Goal: Transaction & Acquisition: Obtain resource

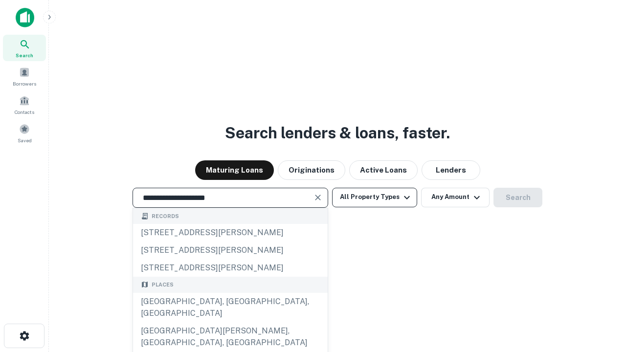
click at [230, 322] on div "[GEOGRAPHIC_DATA], [GEOGRAPHIC_DATA], [GEOGRAPHIC_DATA]" at bounding box center [230, 307] width 195 height 29
click at [375, 197] on button "All Property Types" at bounding box center [374, 198] width 85 height 20
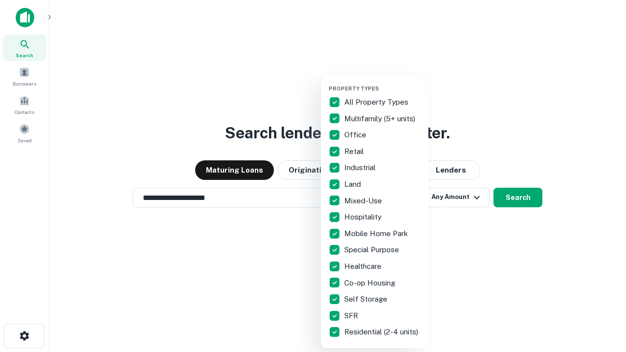
type input "**********"
click at [383, 82] on button "button" at bounding box center [383, 82] width 108 height 0
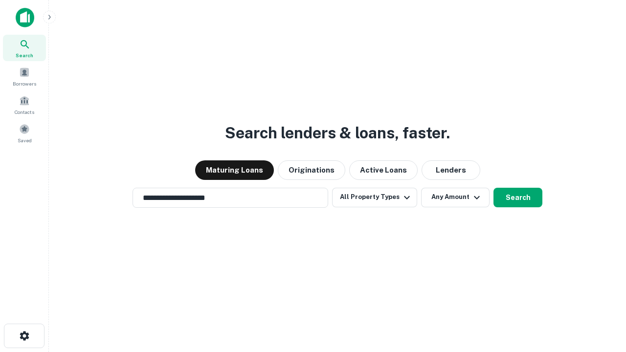
scroll to position [15, 0]
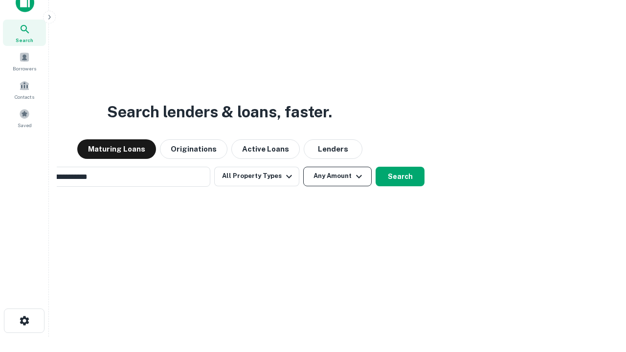
click at [303, 167] on button "Any Amount" at bounding box center [337, 177] width 69 height 20
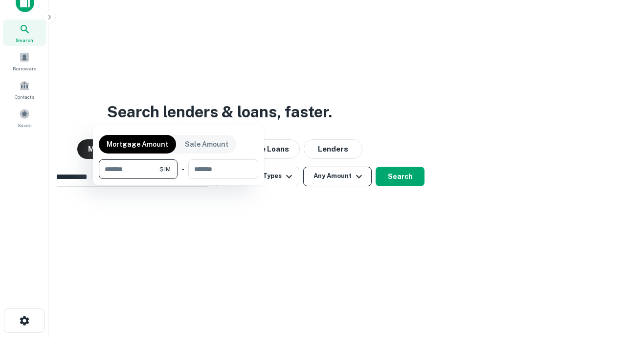
scroll to position [16, 0]
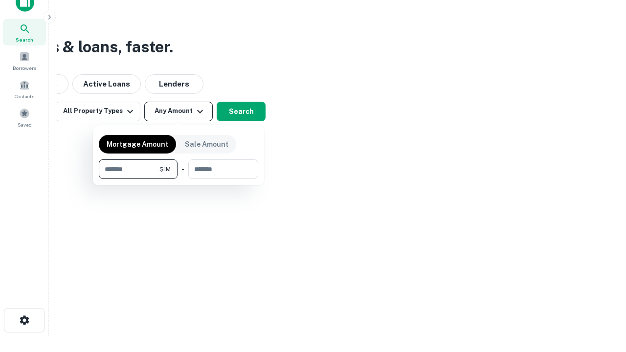
type input "*******"
click at [179, 179] on button "button" at bounding box center [179, 179] width 160 height 0
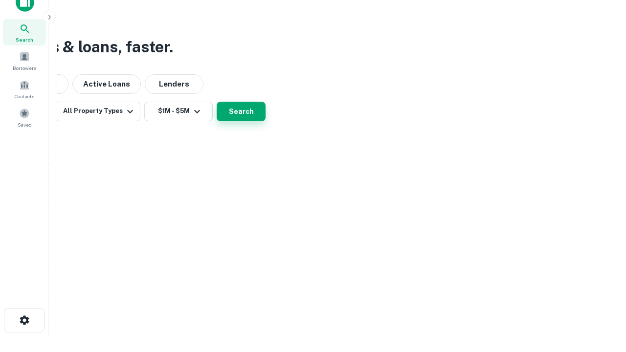
click at [266, 121] on button "Search" at bounding box center [241, 112] width 49 height 20
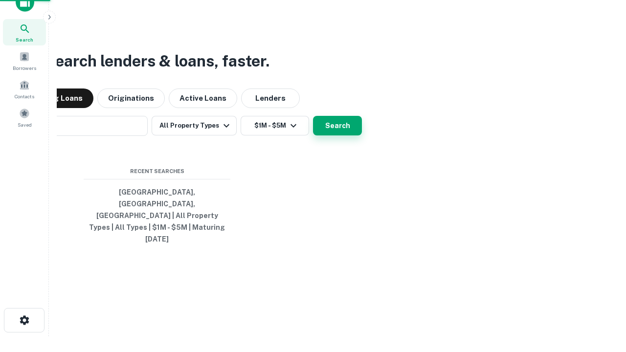
scroll to position [15, 0]
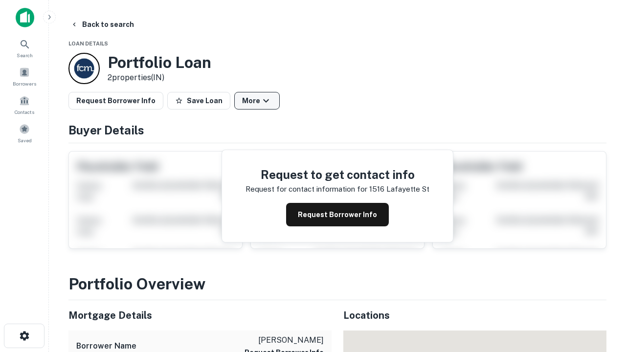
click at [257, 101] on button "More" at bounding box center [257, 101] width 46 height 18
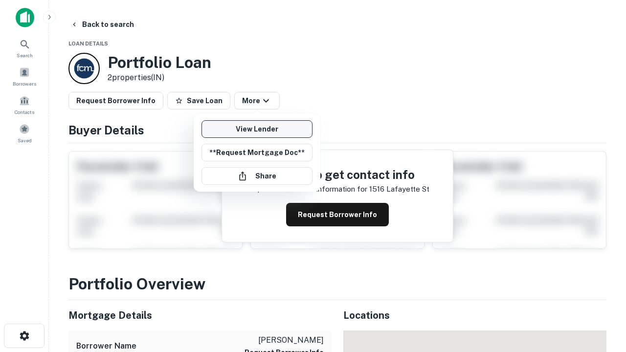
click at [257, 129] on link "View Lender" at bounding box center [257, 129] width 111 height 18
